Goal: Find specific page/section: Find specific page/section

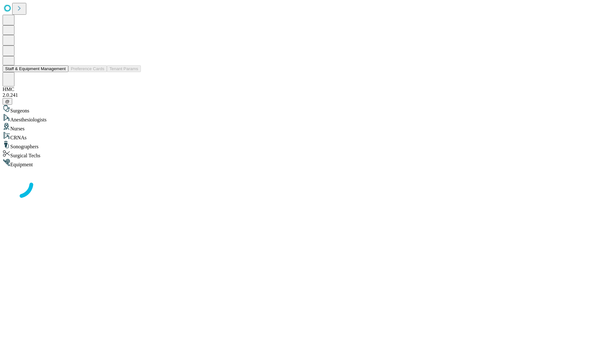
click at [61, 72] on button "Staff & Equipment Management" at bounding box center [36, 68] width 66 height 7
